Goal: Navigation & Orientation: Go to known website

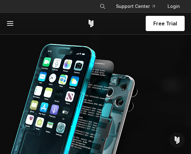
click at [12, 25] on line at bounding box center [10, 25] width 6 height 0
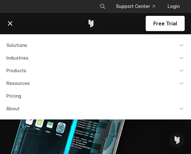
click at [44, 21] on div "Free Trial" at bounding box center [95, 24] width 178 height 22
drag, startPoint x: 44, startPoint y: 21, endPoint x: 34, endPoint y: 20, distance: 10.2
click at [34, 20] on span at bounding box center [21, 24] width 30 height 8
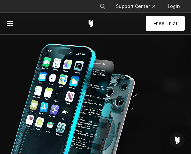
click at [12, 24] on icon at bounding box center [10, 24] width 8 height 8
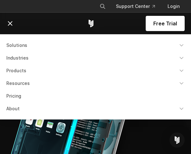
drag, startPoint x: 62, startPoint y: 18, endPoint x: 51, endPoint y: 21, distance: 11.7
click at [62, 18] on div "Free Trial" at bounding box center [95, 24] width 178 height 22
click at [7, 21] on icon at bounding box center [10, 24] width 8 height 8
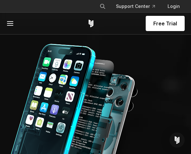
click at [114, 22] on div "Free Trial" at bounding box center [95, 24] width 178 height 22
click at [96, 25] on div "Free Trial" at bounding box center [95, 24] width 178 height 22
click at [89, 25] on icon "Corellium Home" at bounding box center [91, 24] width 8 height 8
click at [127, 27] on div "Free Trial" at bounding box center [95, 24] width 178 height 22
click at [173, 6] on link "Login" at bounding box center [174, 6] width 22 height 11
